Goal: Find specific page/section

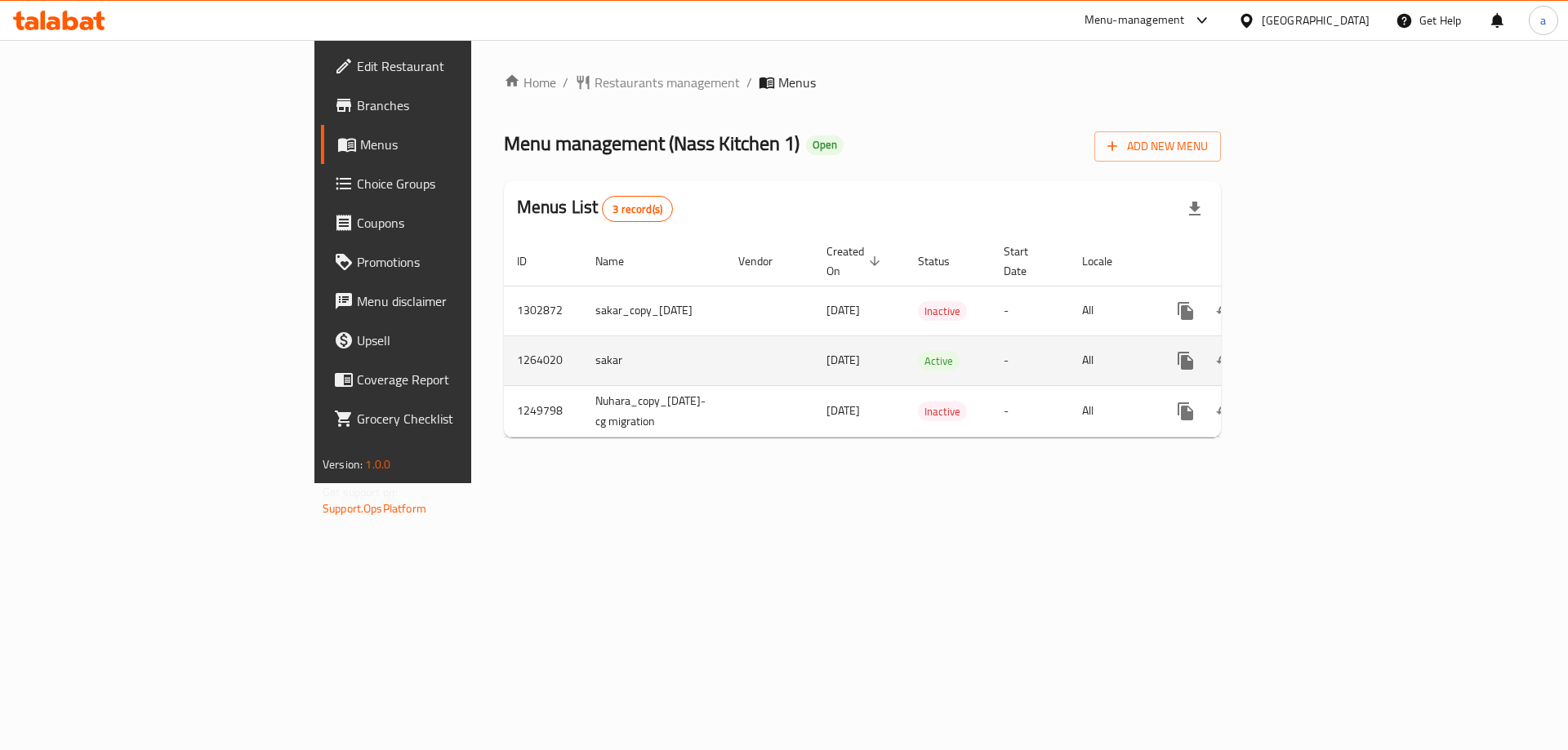
click at [1323, 342] on link "enhanced table" at bounding box center [1303, 360] width 39 height 39
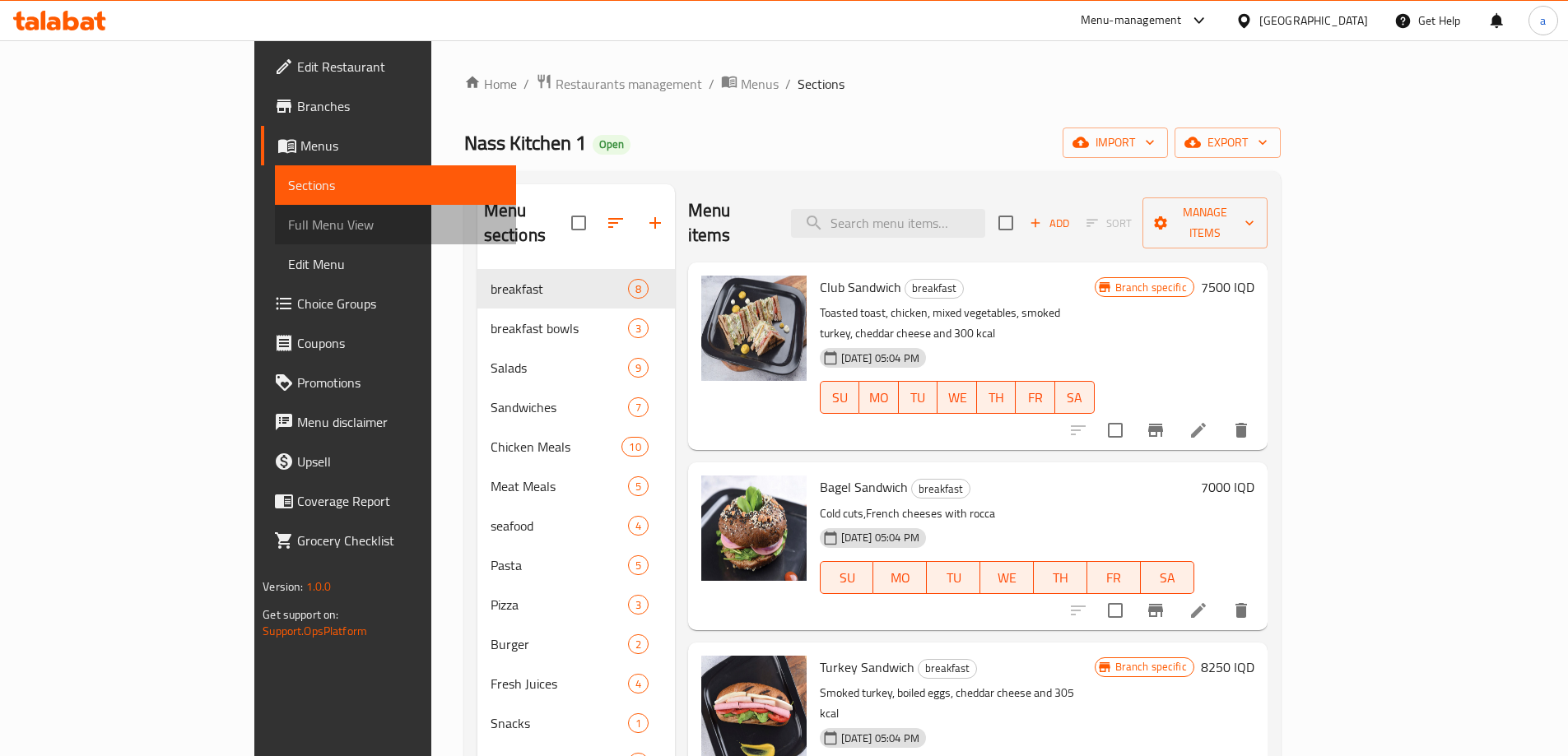
click at [288, 231] on span "Full Menu View" at bounding box center [395, 225] width 215 height 20
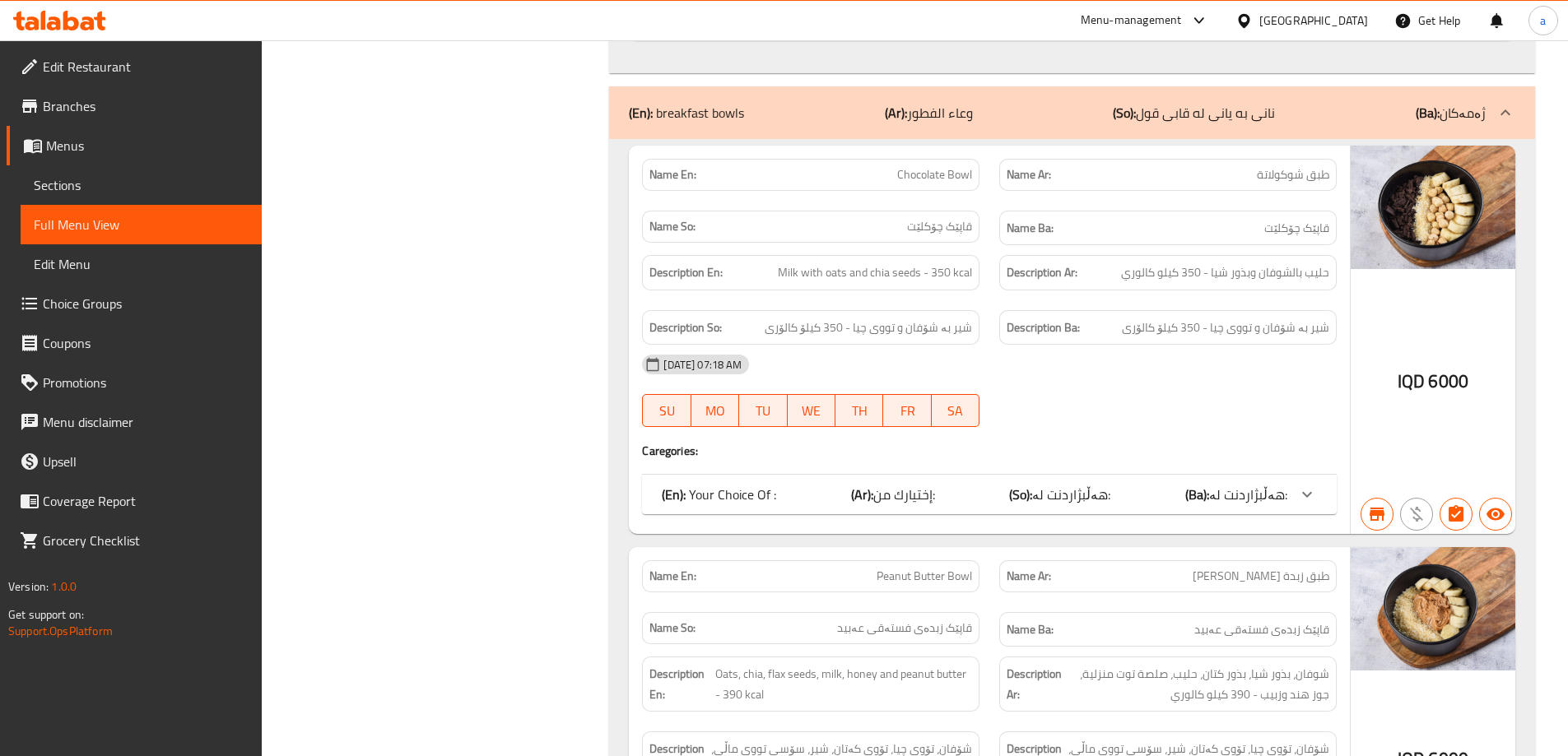
scroll to position [3072, 0]
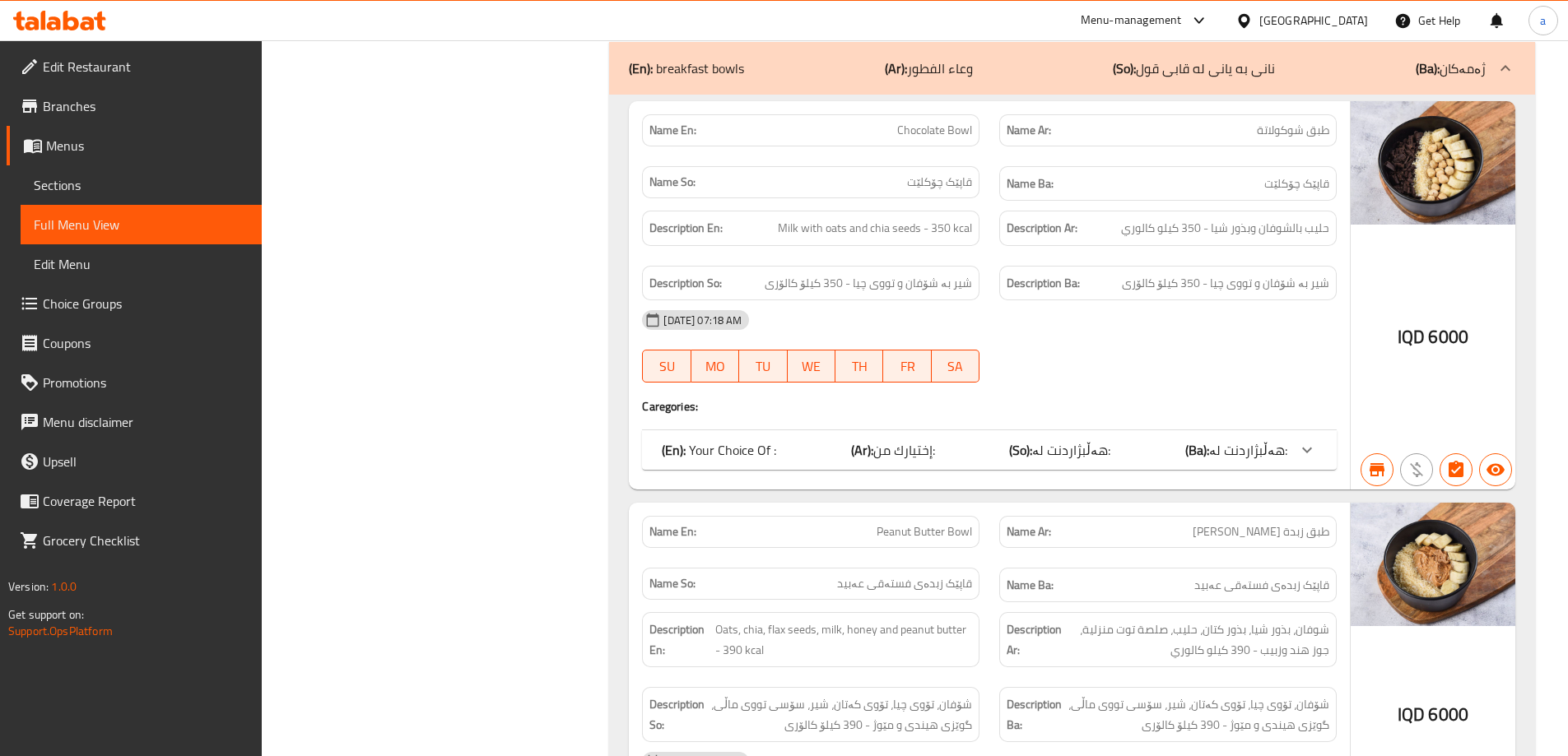
click at [77, 21] on icon at bounding box center [71, 21] width 16 height 20
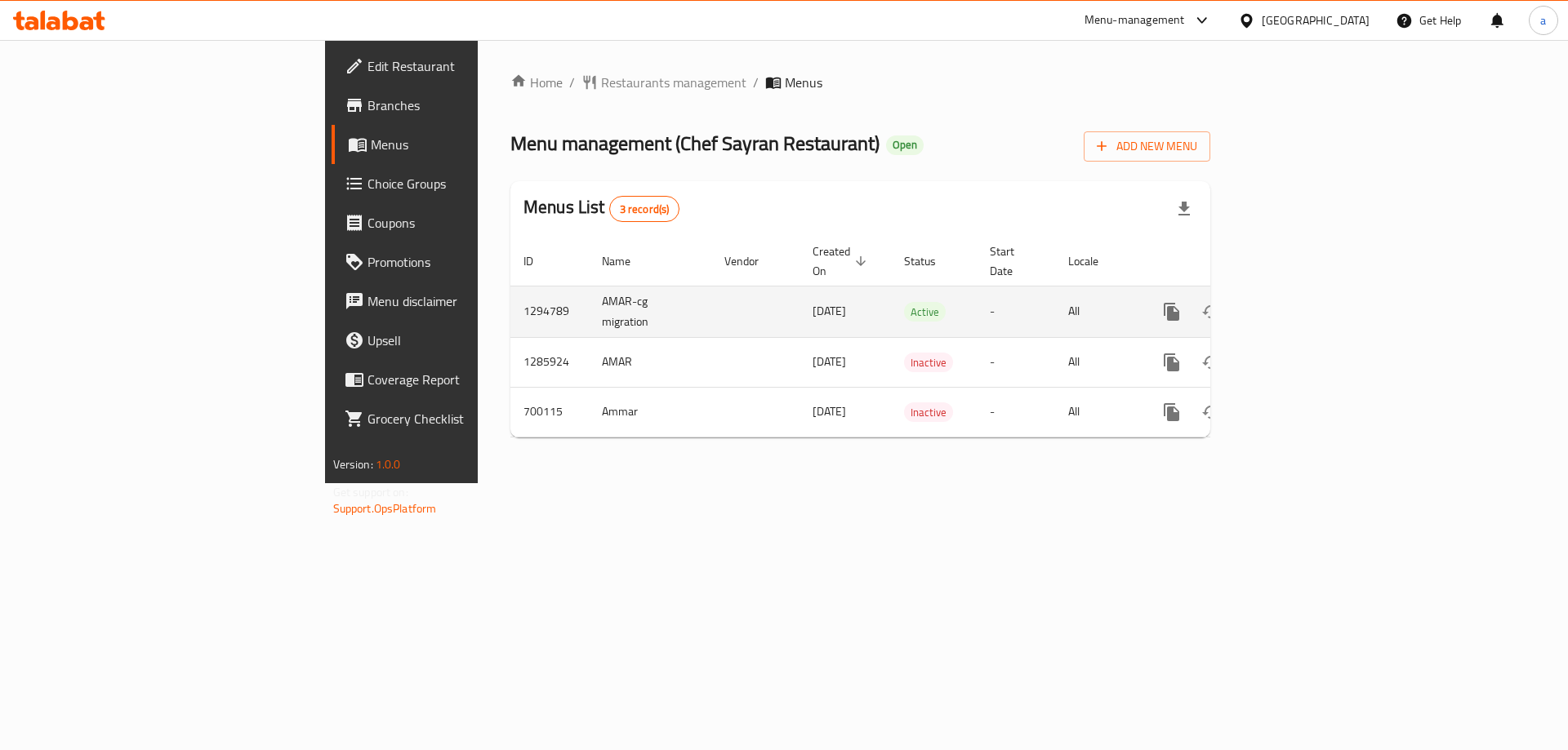
click at [1299, 302] on icon "enhanced table" at bounding box center [1290, 312] width 20 height 20
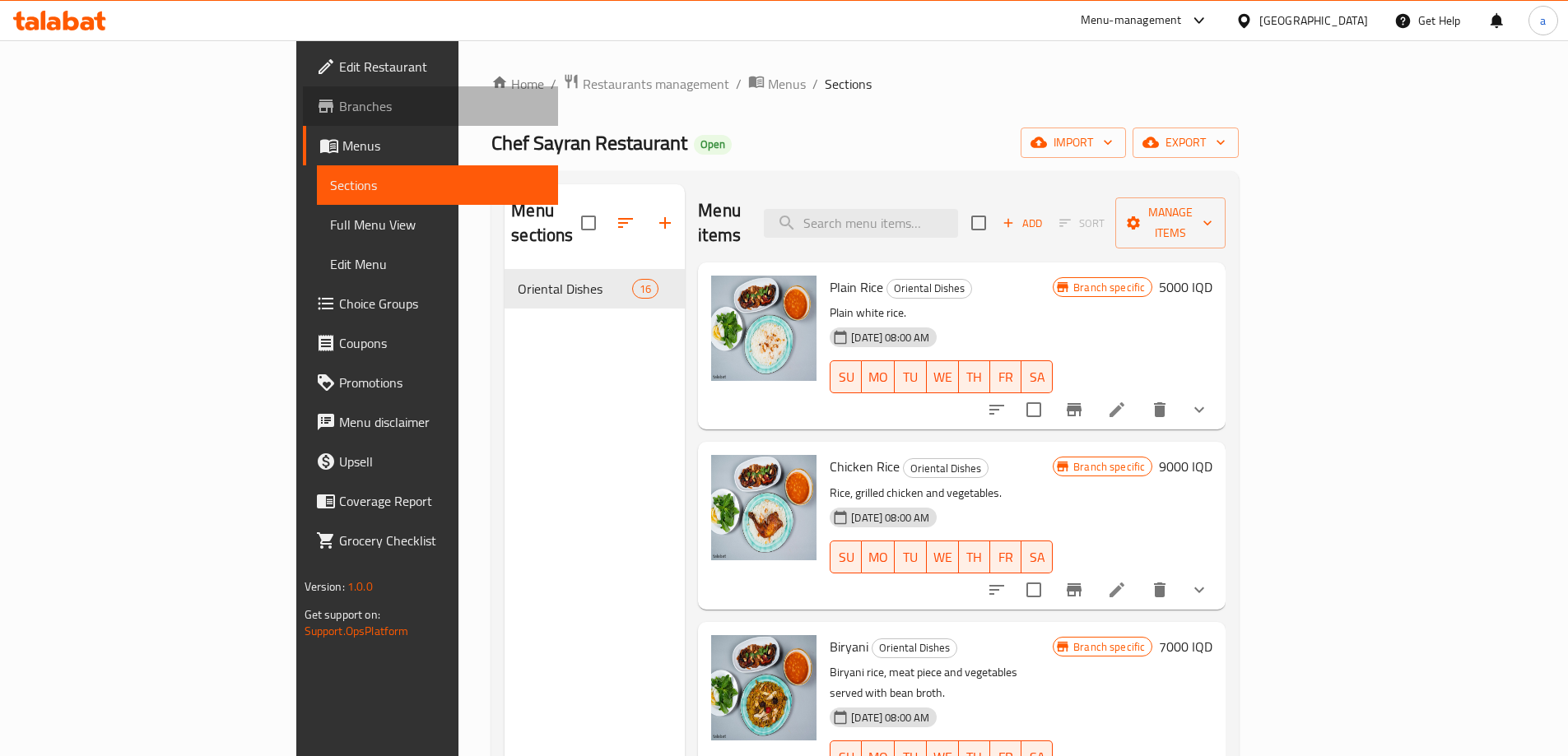
click at [339, 105] on span "Branches" at bounding box center [442, 106] width 206 height 20
